Goal: Task Accomplishment & Management: Complete application form

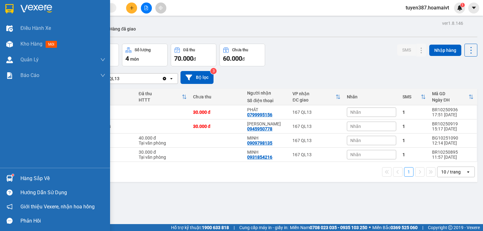
click at [8, 177] on img at bounding box center [9, 178] width 7 height 7
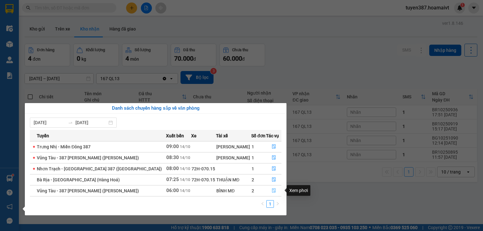
click at [274, 192] on button "button" at bounding box center [273, 191] width 15 height 10
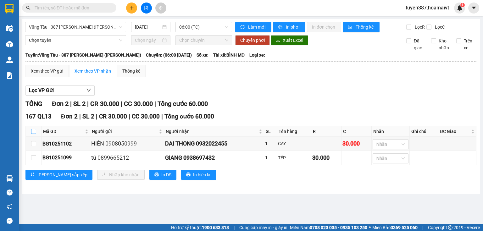
click at [34, 130] on input "checkbox" at bounding box center [33, 131] width 5 height 5
checkbox input "true"
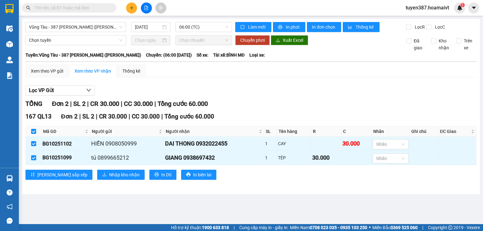
checkbox input "true"
drag, startPoint x: 91, startPoint y: 172, endPoint x: 97, endPoint y: 172, distance: 5.3
click at [109, 172] on span "Nhập kho nhận" at bounding box center [124, 174] width 30 height 7
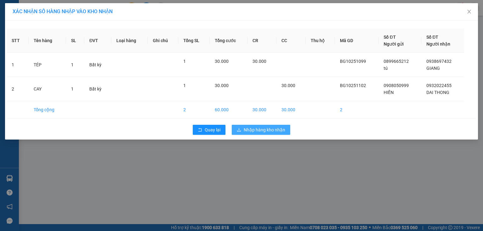
click at [275, 130] on span "Nhập hàng kho nhận" at bounding box center [264, 129] width 41 height 7
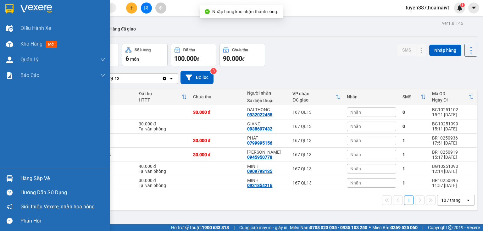
click at [10, 176] on img at bounding box center [9, 178] width 7 height 7
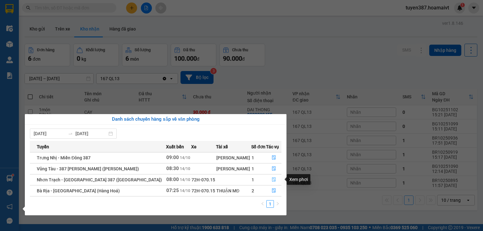
click at [272, 180] on icon "file-done" at bounding box center [274, 180] width 4 height 4
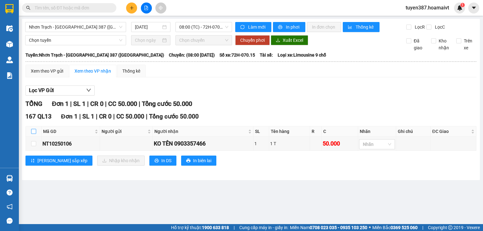
click at [35, 129] on input "checkbox" at bounding box center [33, 131] width 5 height 5
checkbox input "true"
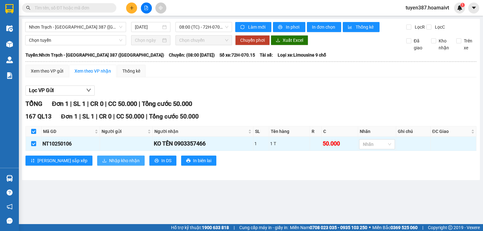
click at [109, 160] on span "Nhập kho nhận" at bounding box center [124, 160] width 30 height 7
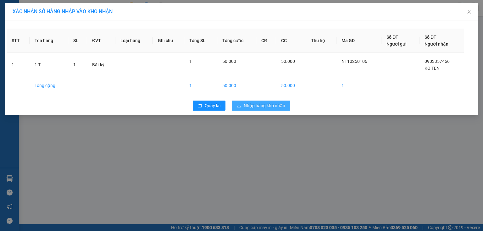
click at [266, 107] on span "Nhập hàng kho nhận" at bounding box center [264, 105] width 41 height 7
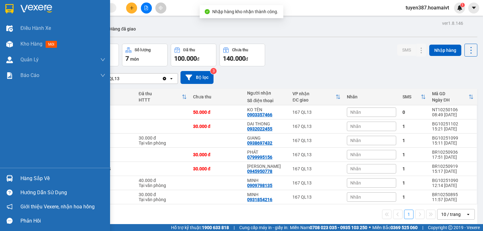
click at [0, 176] on div "Hàng sắp về" at bounding box center [55, 178] width 110 height 14
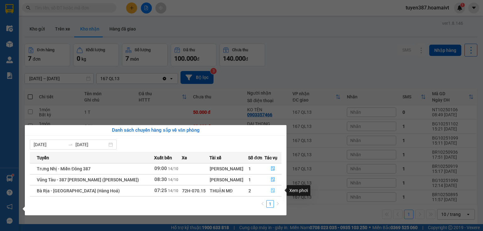
click at [274, 190] on icon "file-done" at bounding box center [273, 190] width 4 height 4
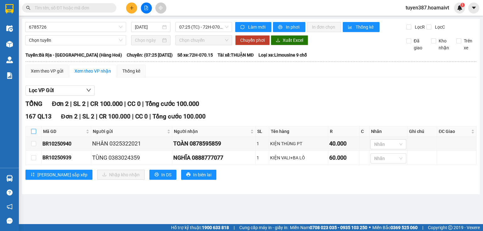
click at [34, 129] on input "checkbox" at bounding box center [33, 131] width 5 height 5
checkbox input "true"
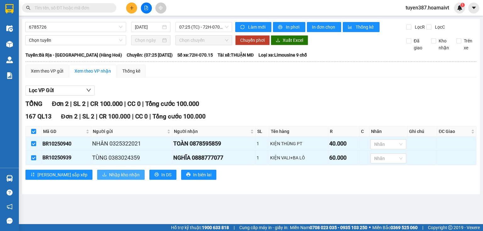
click at [109, 174] on span "Nhập kho nhận" at bounding box center [124, 174] width 30 height 7
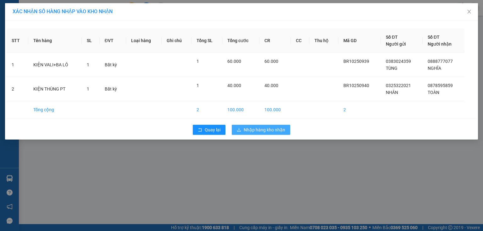
click at [274, 127] on span "Nhập hàng kho nhận" at bounding box center [264, 129] width 41 height 7
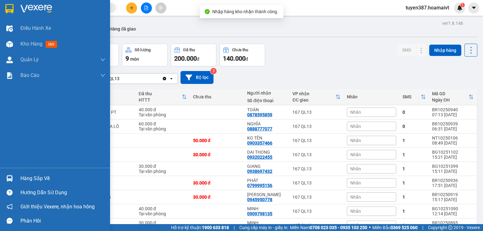
click at [13, 177] on img at bounding box center [9, 178] width 7 height 7
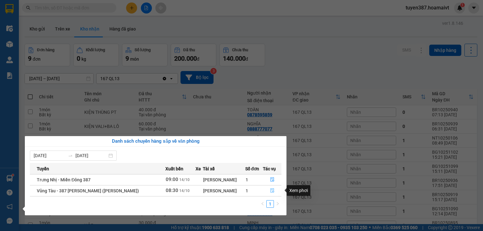
click at [275, 191] on button "button" at bounding box center [272, 191] width 18 height 10
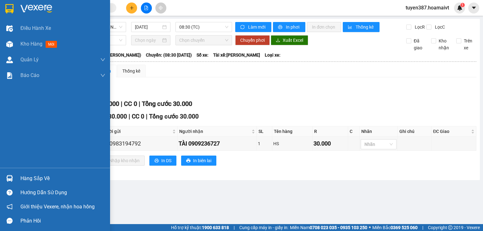
click at [7, 177] on img at bounding box center [9, 178] width 7 height 7
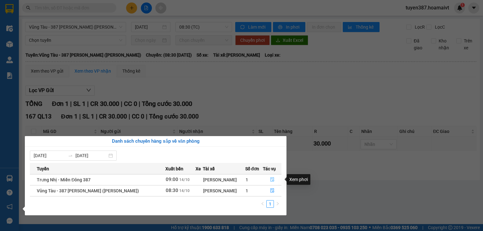
click at [271, 181] on icon "file-done" at bounding box center [272, 180] width 4 height 4
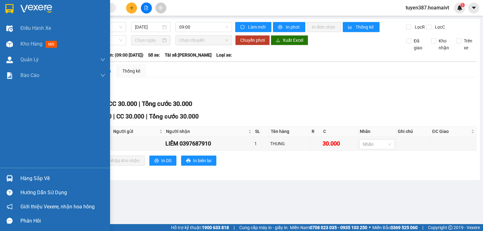
click at [6, 178] on img at bounding box center [9, 178] width 7 height 7
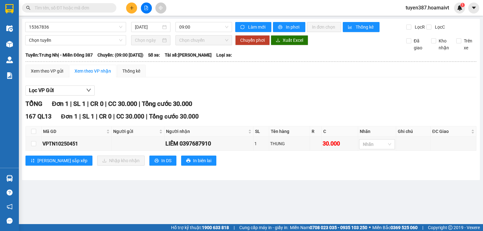
click at [256, 102] on section "Kết quả tìm kiếm ( 4 ) Bộ lọc Mã ĐH Trạng thái Món hàng Tổng cước Chưa cước Nhã…" at bounding box center [241, 115] width 483 height 231
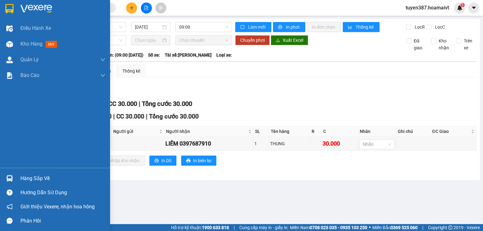
click at [12, 176] on img at bounding box center [9, 178] width 7 height 7
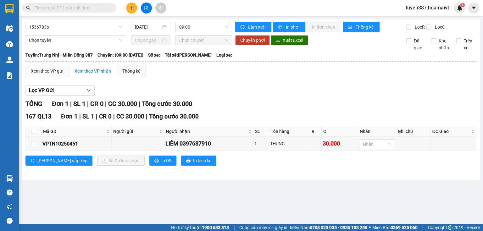
drag, startPoint x: 191, startPoint y: 81, endPoint x: 55, endPoint y: 77, distance: 135.2
click at [188, 82] on section "Kết quả tìm kiếm ( 4 ) Bộ lọc Mã ĐH Trạng thái Món hàng Tổng cước Chưa cước Nhã…" at bounding box center [241, 115] width 483 height 231
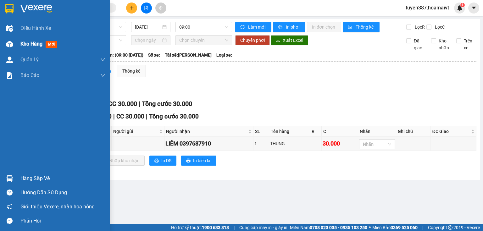
click at [6, 41] on img at bounding box center [9, 44] width 7 height 7
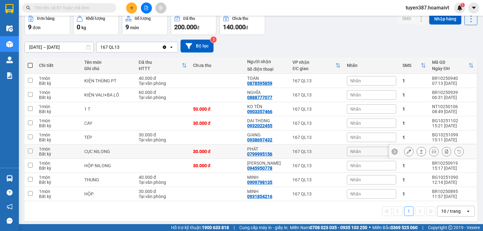
scroll to position [33, 0]
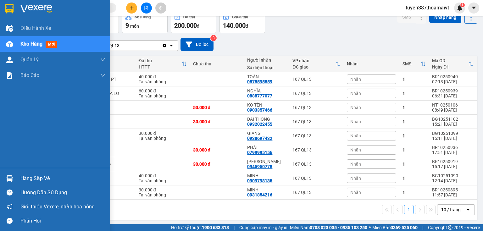
click at [12, 176] on img at bounding box center [9, 178] width 7 height 7
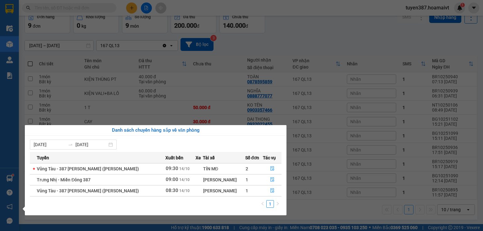
drag, startPoint x: 288, startPoint y: 31, endPoint x: 285, endPoint y: 29, distance: 4.1
click at [287, 31] on section "Kết quả tìm kiếm ( 4 ) Bộ lọc Mã ĐH Trạng thái Món hàng Tổng cước Chưa cước Nhã…" at bounding box center [241, 115] width 483 height 231
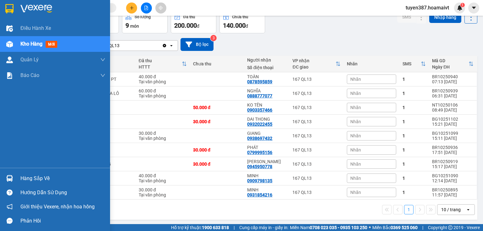
click at [12, 178] on img at bounding box center [9, 178] width 7 height 7
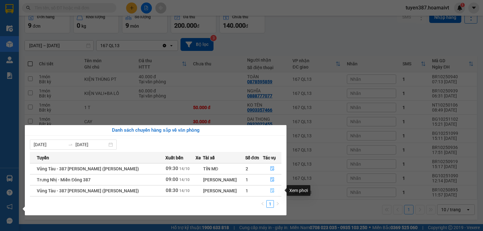
click at [273, 191] on button "button" at bounding box center [272, 191] width 18 height 10
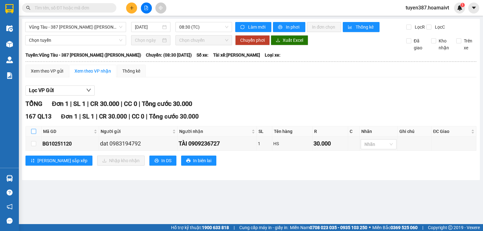
click at [31, 131] on input "checkbox" at bounding box center [33, 131] width 5 height 5
checkbox input "true"
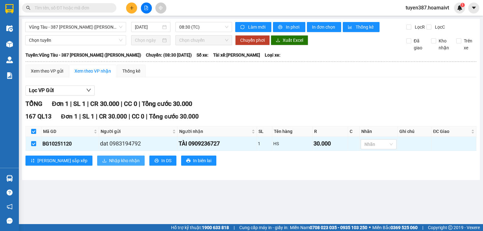
click at [109, 158] on span "Nhập kho nhận" at bounding box center [124, 160] width 30 height 7
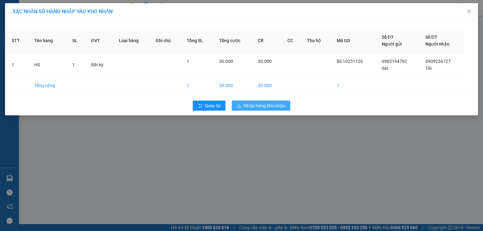
click at [273, 101] on button "Nhập hàng kho nhận" at bounding box center [261, 106] width 58 height 10
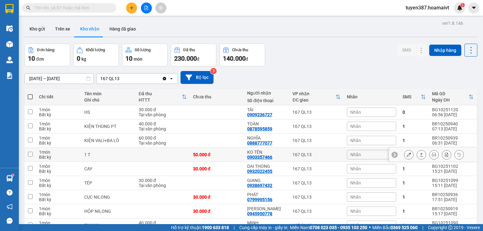
scroll to position [47, 0]
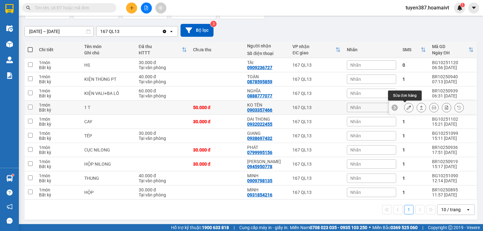
click at [406, 108] on icon at bounding box center [408, 107] width 4 height 4
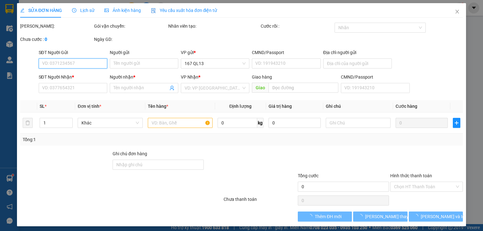
type input "0903357466"
type input "KO TÊN"
type input "50.000"
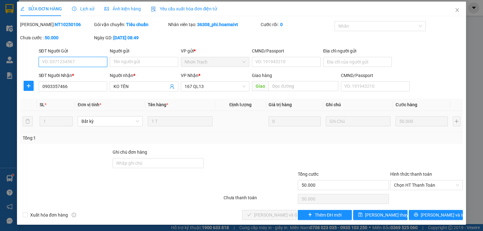
scroll to position [2, 0]
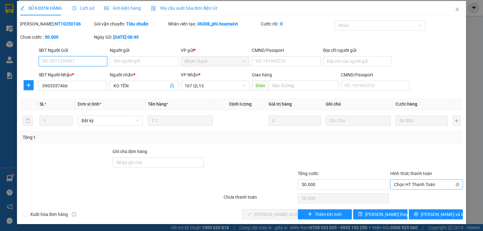
click at [419, 183] on span "Chọn HT Thanh Toán" at bounding box center [426, 184] width 65 height 9
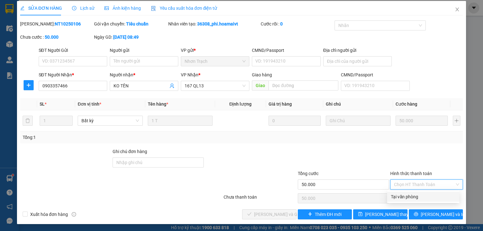
click at [414, 196] on div "Tại văn phòng" at bounding box center [423, 196] width 65 height 7
type input "0"
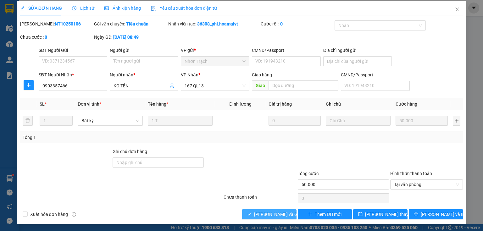
click at [266, 215] on span "[PERSON_NAME] và Giao hàng" at bounding box center [284, 214] width 60 height 7
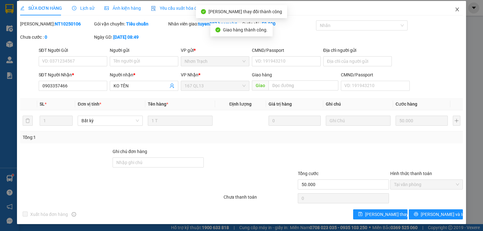
click at [455, 11] on icon "close" at bounding box center [457, 9] width 5 height 5
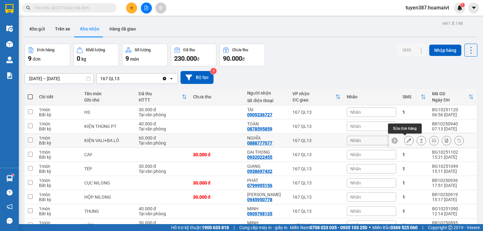
click at [406, 141] on icon at bounding box center [408, 140] width 4 height 4
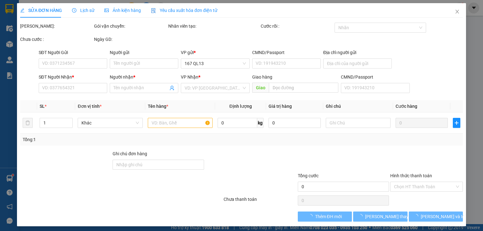
type input "0383024359"
type input "TÙNG"
type input "0888777077"
type input "NGHĨA"
type input "60.000"
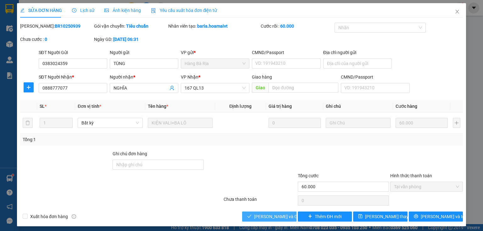
click at [280, 218] on span "[PERSON_NAME] và Giao hàng" at bounding box center [284, 216] width 60 height 7
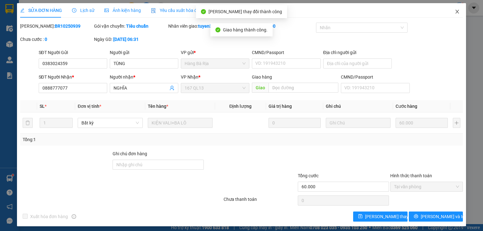
click at [455, 10] on icon "close" at bounding box center [457, 11] width 5 height 5
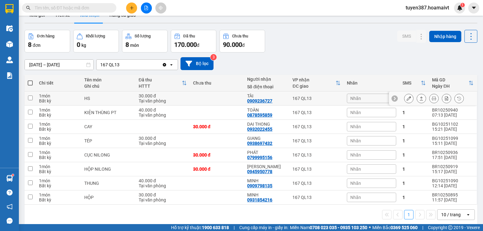
scroll to position [29, 0]
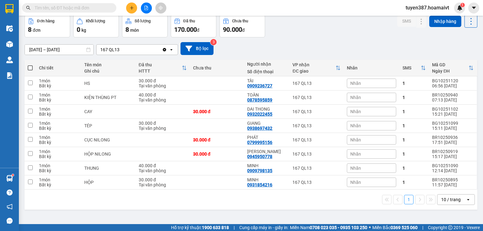
click at [451, 198] on div "10 / trang" at bounding box center [450, 199] width 19 height 6
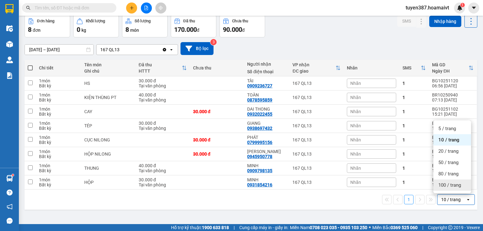
click at [452, 186] on span "100 / trang" at bounding box center [449, 185] width 23 height 6
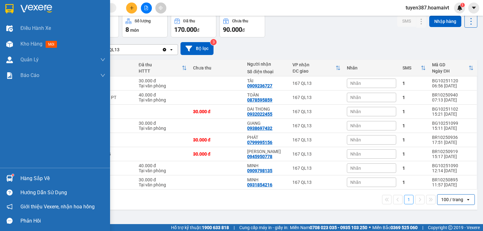
click at [11, 177] on img at bounding box center [9, 178] width 7 height 7
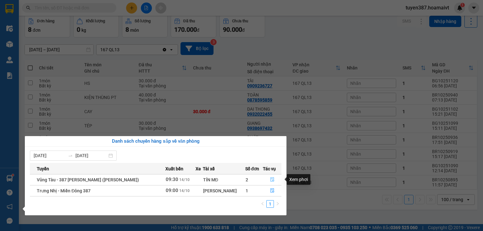
click at [271, 179] on icon "file-done" at bounding box center [272, 179] width 4 height 4
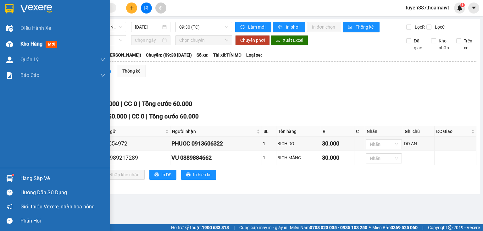
click at [9, 44] on img at bounding box center [9, 44] width 7 height 7
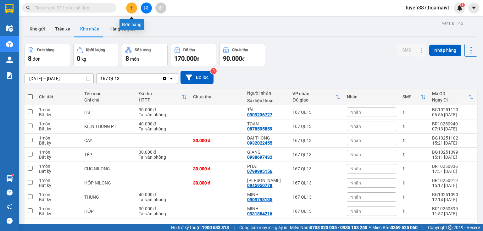
click at [132, 8] on icon "plus" at bounding box center [131, 7] width 0 height 3
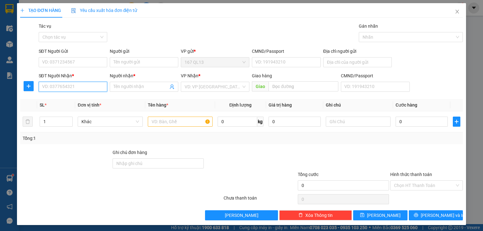
click at [84, 89] on input "SĐT Người Nhận *" at bounding box center [73, 87] width 69 height 10
click at [64, 102] on div "0766633963 - bê" at bounding box center [72, 99] width 60 height 7
type input "0766633963"
type input "bê"
type input "my xuan"
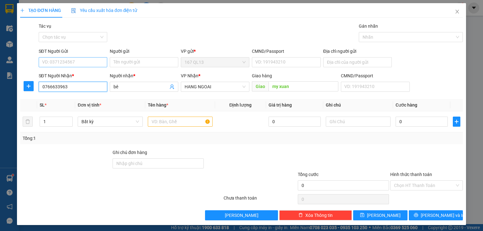
type input "0766633963"
click at [77, 62] on input "SĐT Người Gửi" at bounding box center [73, 62] width 69 height 10
click at [65, 75] on div "0973068048 - [PERSON_NAME]" at bounding box center [73, 74] width 62 height 7
type input "0973068048"
type input "nhu"
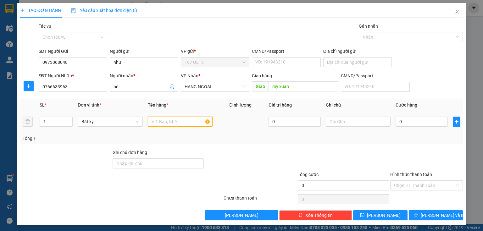
click at [191, 124] on input "text" at bounding box center [180, 122] width 65 height 10
type input "y"
type input "tui"
click at [412, 121] on input "0" at bounding box center [421, 122] width 52 height 10
type input "4"
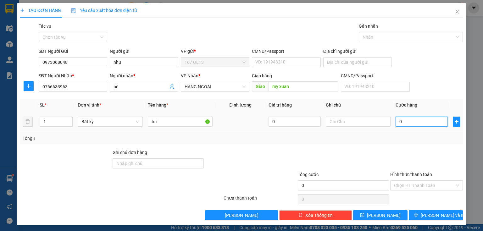
type input "4"
type input "40"
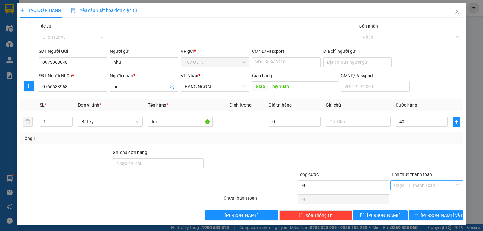
type input "40.000"
click at [416, 182] on input "Hình thức thanh toán" at bounding box center [424, 185] width 61 height 9
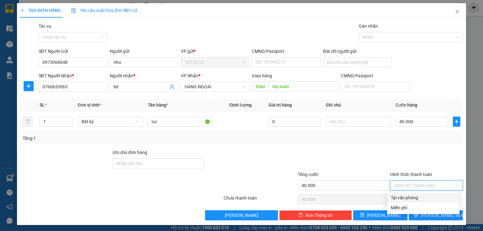
click at [411, 198] on div "Tại văn phòng" at bounding box center [423, 197] width 65 height 7
type input "0"
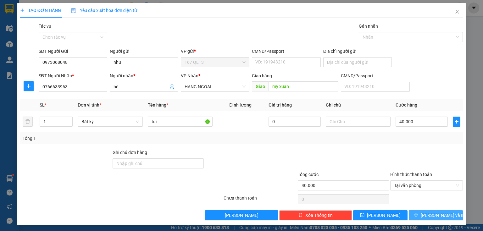
drag, startPoint x: 416, startPoint y: 217, endPoint x: 413, endPoint y: 200, distance: 17.5
click at [416, 217] on button "[PERSON_NAME] và In" at bounding box center [436, 215] width 54 height 10
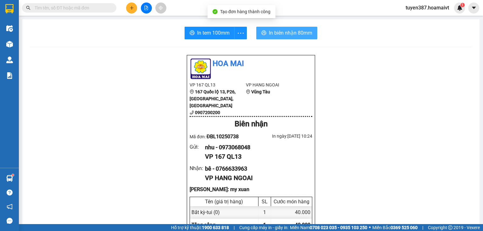
click at [272, 32] on span "In biên nhận 80mm" at bounding box center [290, 33] width 43 height 8
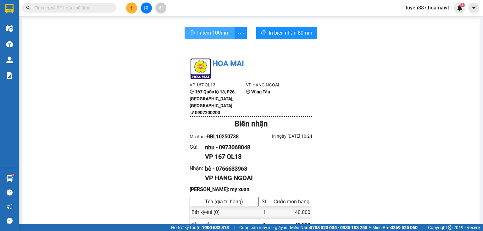
click at [217, 33] on span "In tem 100mm" at bounding box center [213, 33] width 32 height 8
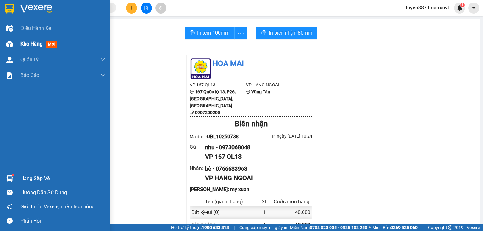
click at [14, 46] on div at bounding box center [9, 44] width 11 height 11
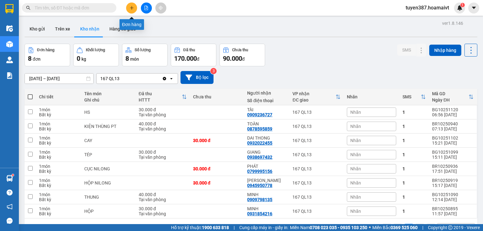
click at [134, 6] on icon "plus" at bounding box center [132, 8] width 4 height 4
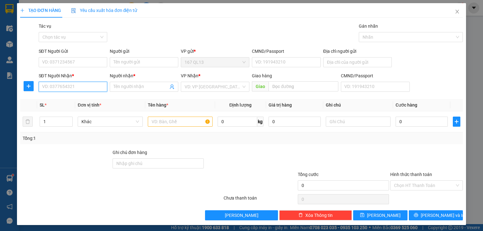
click at [96, 91] on input "SĐT Người Nhận *" at bounding box center [73, 87] width 69 height 10
click at [68, 102] on div "0943255507 - [GEOGRAPHIC_DATA]" at bounding box center [77, 99] width 71 height 7
type input "0943255507"
type input "bé Hai"
type input "0943255507"
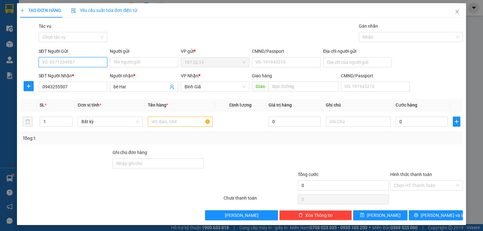
click at [90, 62] on input "SĐT Người Gửi" at bounding box center [73, 62] width 69 height 10
click at [69, 74] on div "0768875595 - hien" at bounding box center [72, 74] width 60 height 7
type input "0768875595"
type input "hien"
drag, startPoint x: 180, startPoint y: 123, endPoint x: 180, endPoint y: 118, distance: 4.4
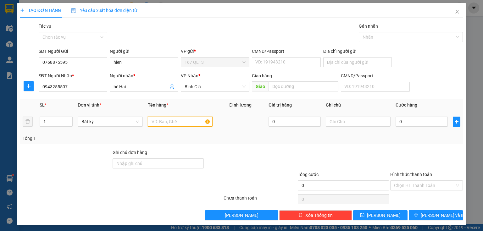
click at [180, 121] on input "text" at bounding box center [180, 122] width 65 height 10
type input "thung"
click at [363, 124] on input "text" at bounding box center [358, 122] width 65 height 10
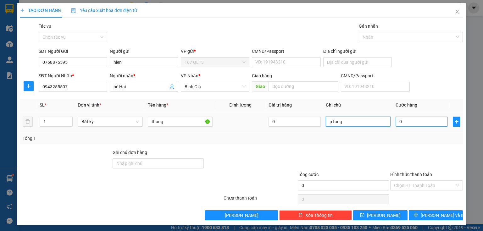
type input "p tung"
click at [425, 124] on input "0" at bounding box center [421, 122] width 52 height 10
type input "4"
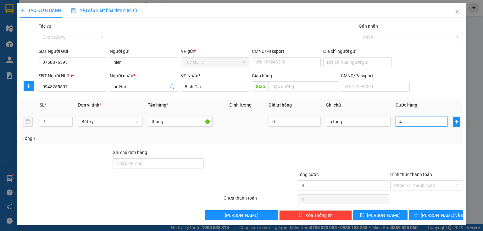
type input "40"
click at [403, 121] on input "40" at bounding box center [421, 122] width 52 height 10
type input "4"
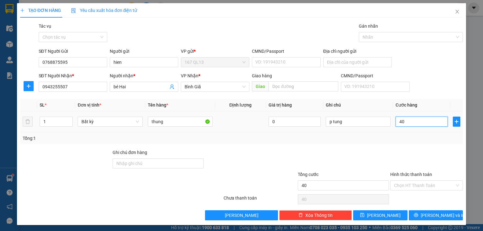
type input "4"
type input "0"
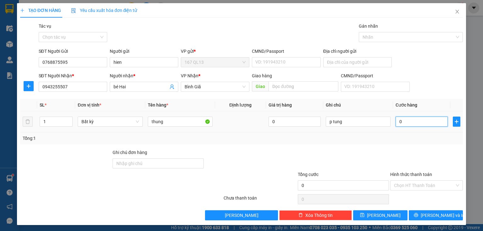
click at [395, 122] on input "0" at bounding box center [421, 122] width 52 height 10
type input "30"
type input "30.000"
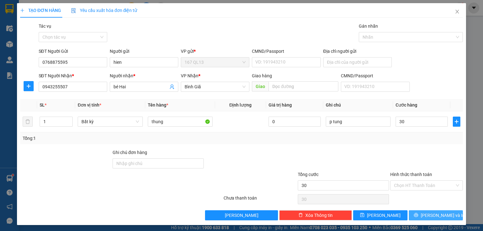
type input "30.000"
click at [412, 217] on button "[PERSON_NAME] và In" at bounding box center [436, 215] width 54 height 10
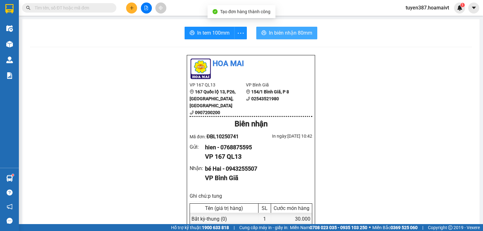
click at [299, 31] on span "In biên nhận 80mm" at bounding box center [290, 33] width 43 height 8
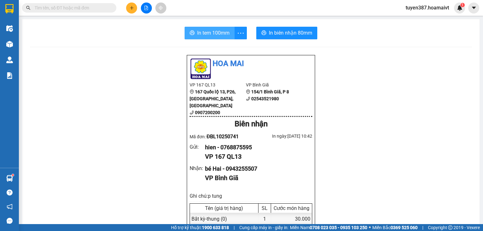
click at [222, 33] on span "In tem 100mm" at bounding box center [213, 33] width 32 height 8
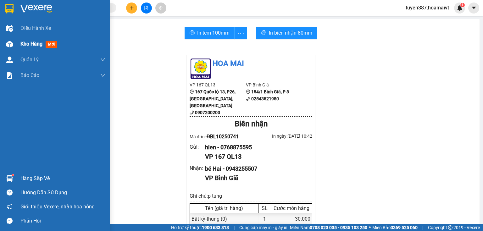
click at [5, 43] on div at bounding box center [9, 44] width 11 height 11
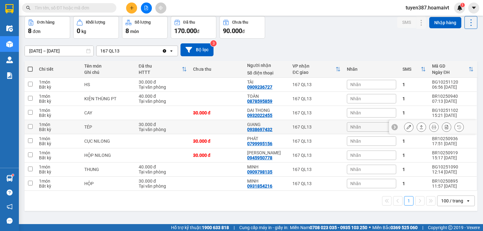
scroll to position [29, 0]
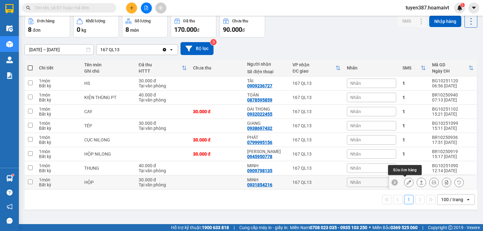
click at [406, 181] on icon at bounding box center [408, 182] width 4 height 4
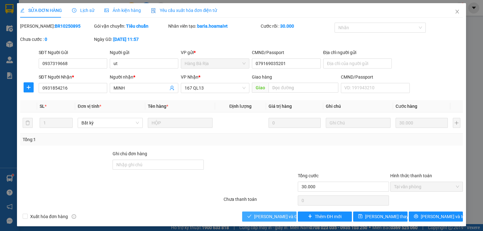
click at [280, 217] on span "[PERSON_NAME] và Giao hàng" at bounding box center [284, 216] width 60 height 7
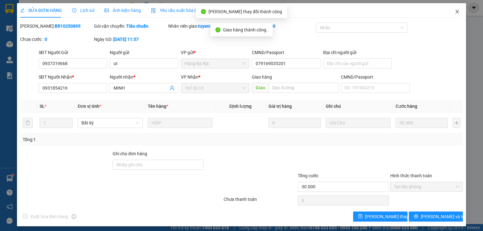
click at [453, 8] on span "Close" at bounding box center [457, 12] width 18 height 18
